Goal: Transaction & Acquisition: Purchase product/service

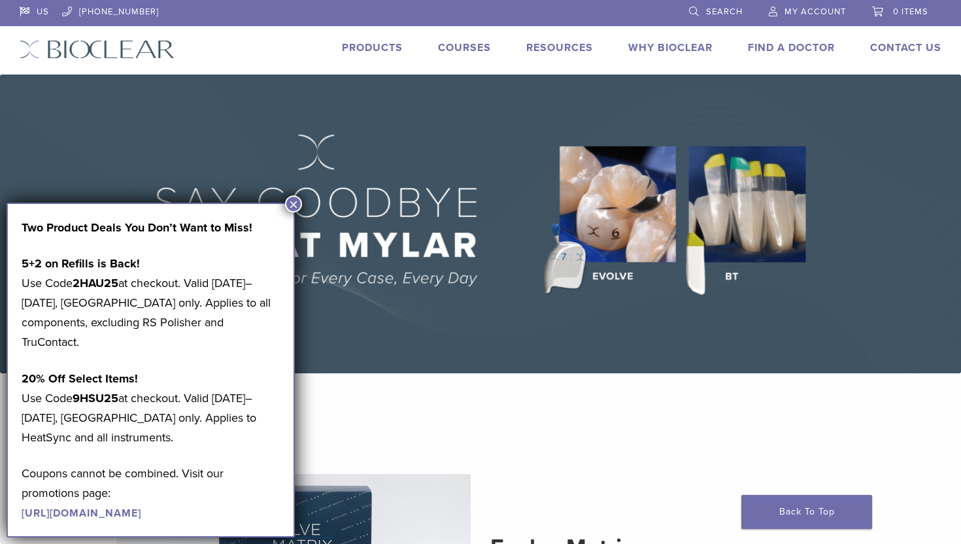
click at [291, 198] on button "×" at bounding box center [293, 203] width 17 height 17
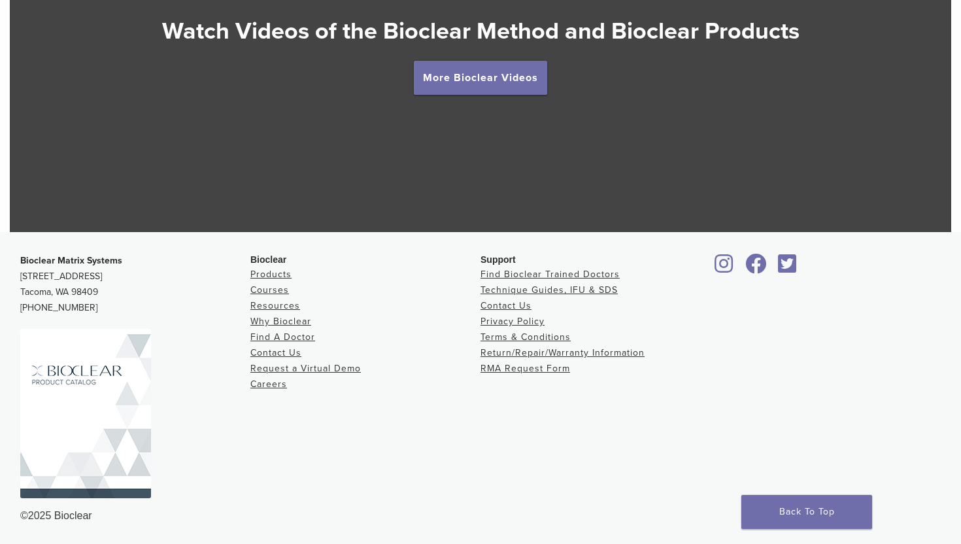
scroll to position [2457, 0]
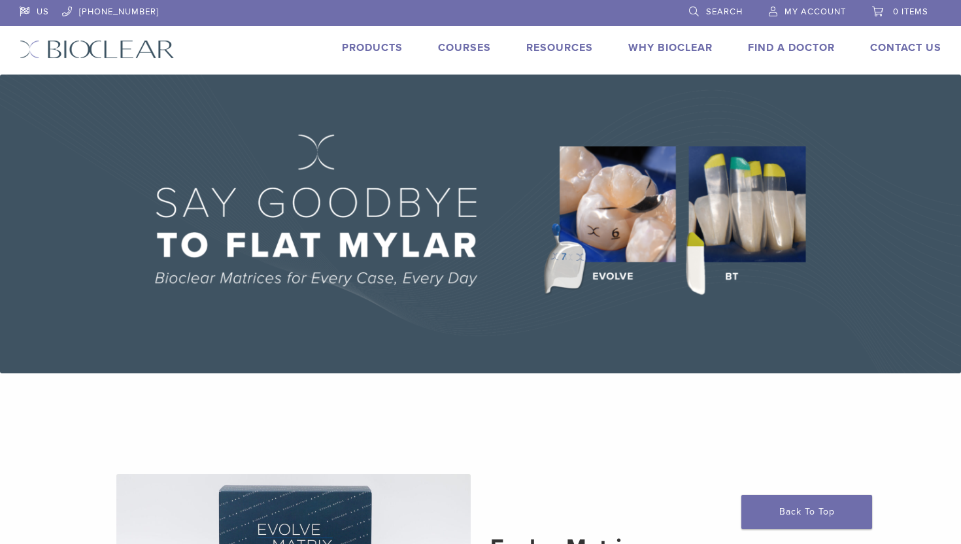
click at [702, 219] on img at bounding box center [480, 224] width 961 height 299
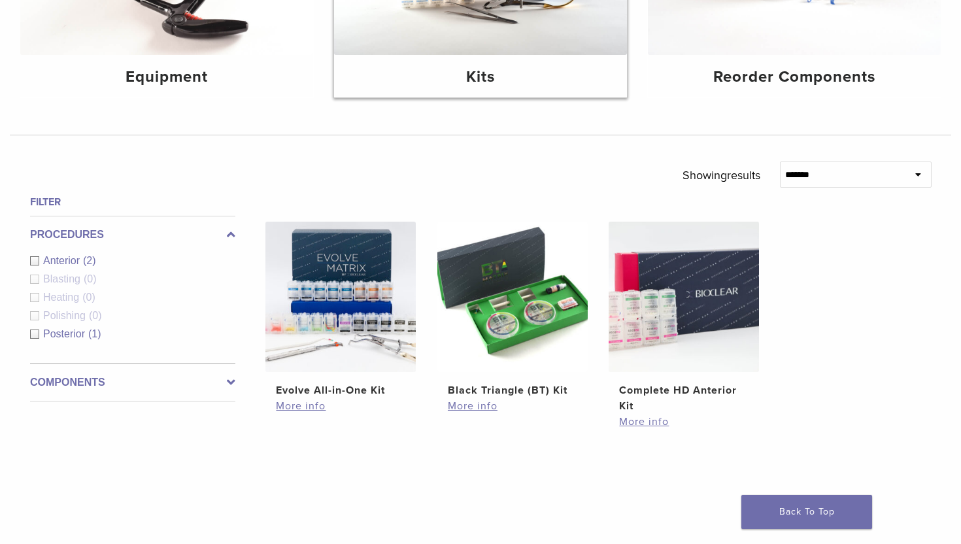
scroll to position [314, 0]
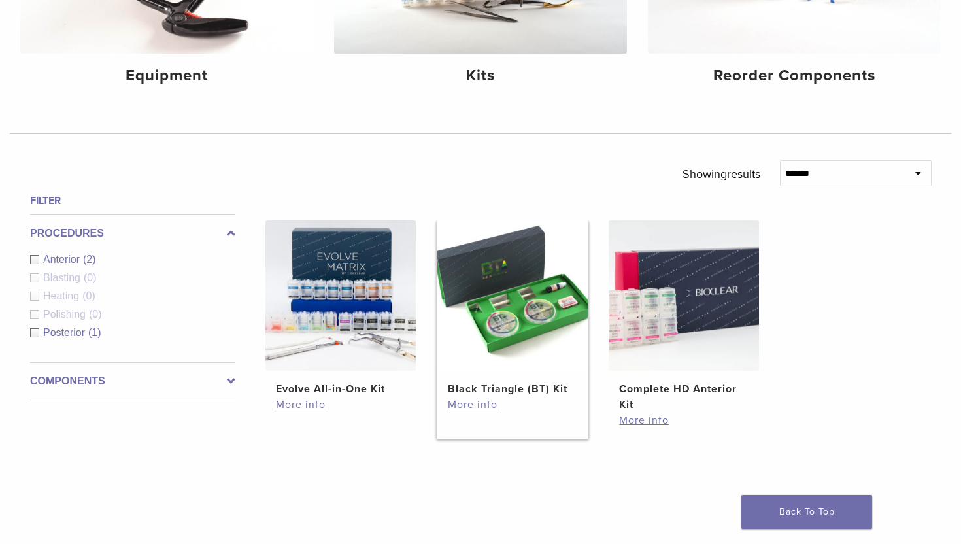
click at [505, 346] on img at bounding box center [512, 295] width 150 height 150
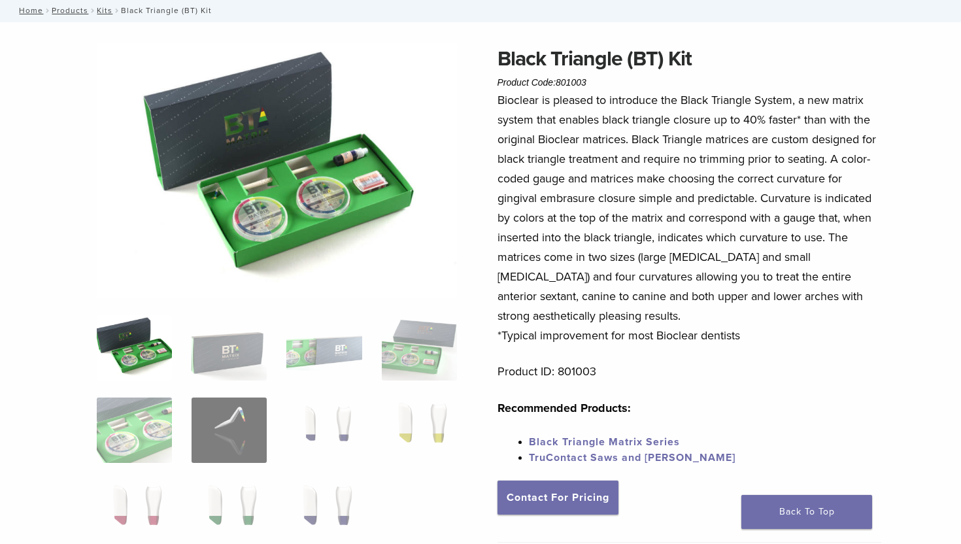
scroll to position [83, 0]
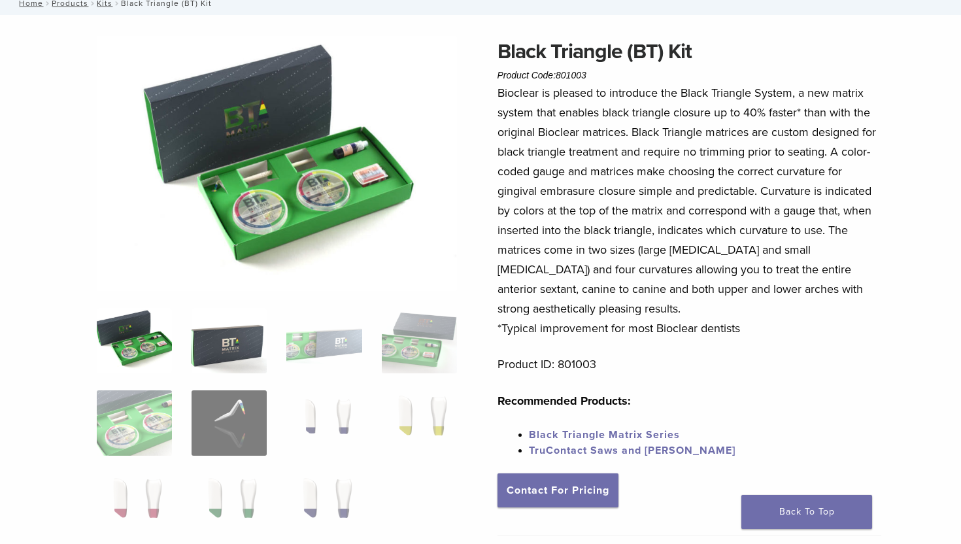
click at [225, 329] on img at bounding box center [228, 340] width 75 height 65
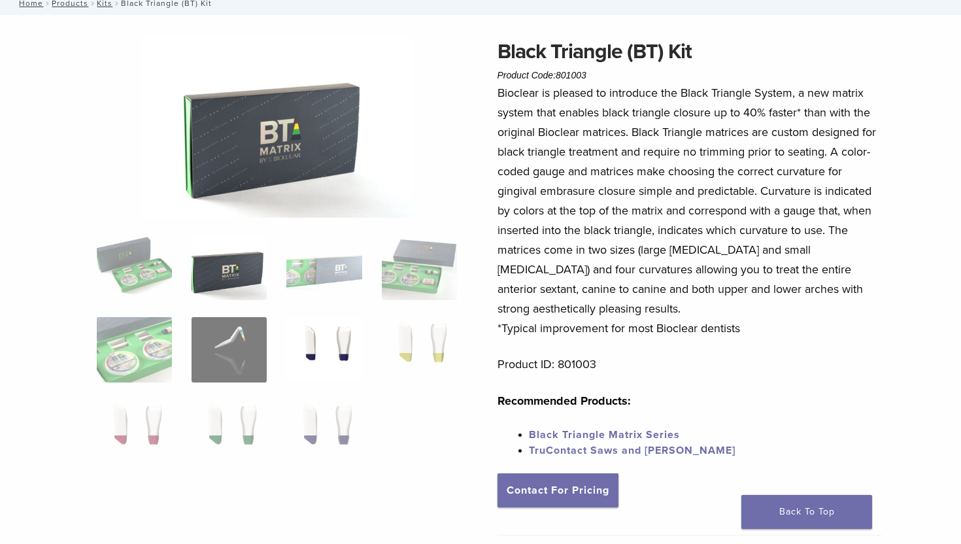
click at [323, 352] on img at bounding box center [323, 349] width 75 height 65
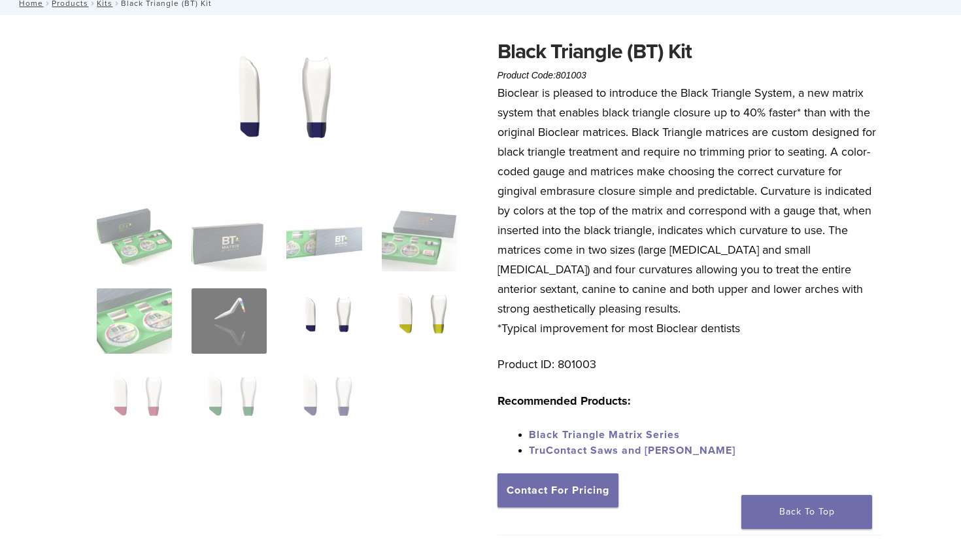
click at [441, 340] on img at bounding box center [419, 320] width 75 height 65
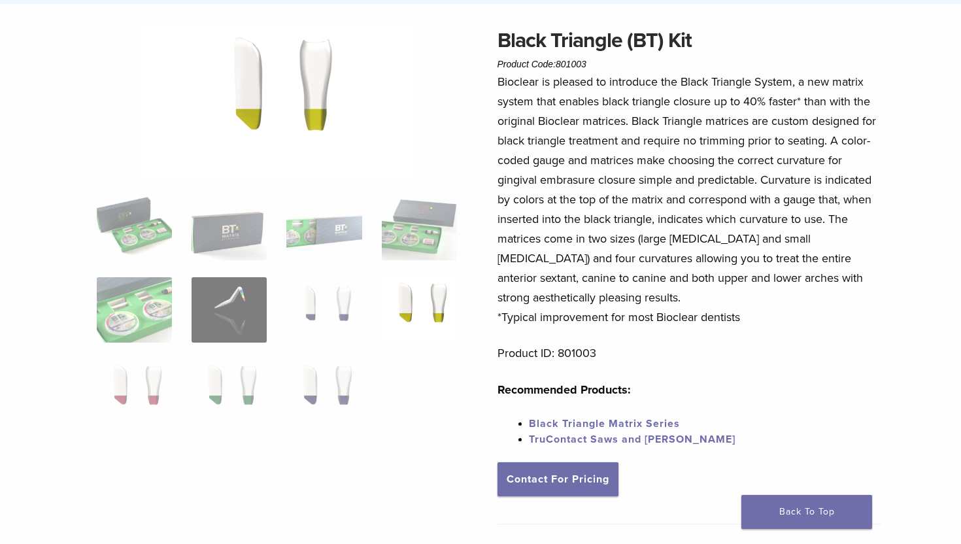
scroll to position [0, 0]
